Goal: Find specific page/section: Find specific page/section

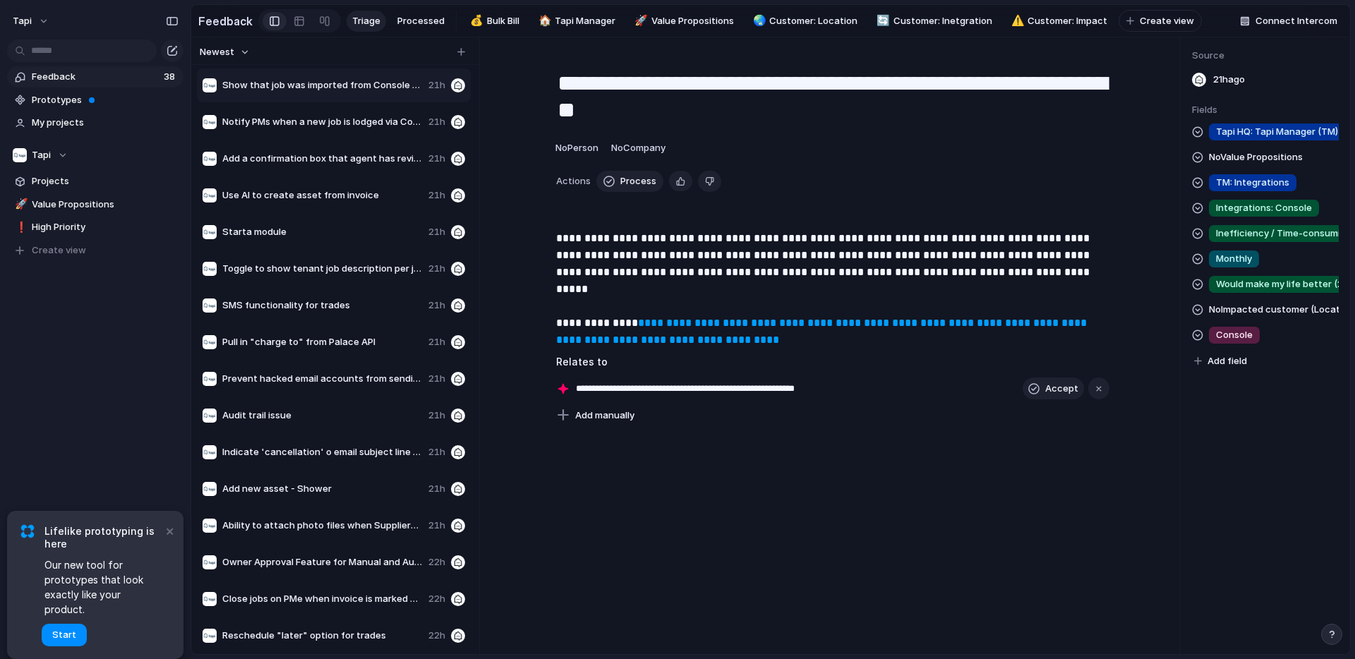
click at [40, 313] on div "Feedback 38 Prototypes My projects Tapi Projects 🚀 Value Propositions ❗ High Pr…" at bounding box center [95, 187] width 191 height 375
click at [90, 99] on span at bounding box center [92, 100] width 6 height 6
click at [95, 401] on div "tapi Feedback 38 Prototypes My projects Tapi Projects 🚀 Value Propositions ❗ Hi…" at bounding box center [95, 329] width 191 height 659
click at [170, 539] on button "×" at bounding box center [169, 530] width 17 height 17
